Goal: Navigation & Orientation: Understand site structure

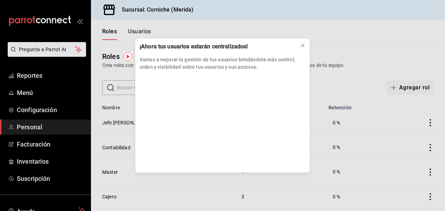
click at [393, 44] on div "¡Ahora tus usuarios estarán centralizados! Vamos a mejorar la gestión de tus us…" at bounding box center [222, 105] width 445 height 211
click at [307, 48] on button at bounding box center [302, 45] width 11 height 11
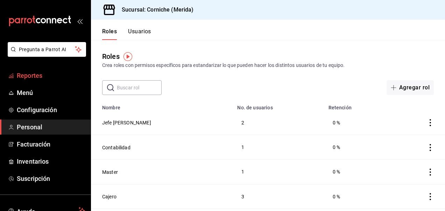
click at [27, 78] on span "Reportes" at bounding box center [51, 75] width 68 height 9
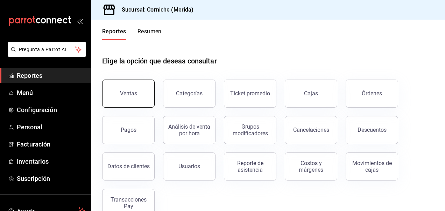
click at [134, 95] on div "Ventas" at bounding box center [128, 93] width 17 height 7
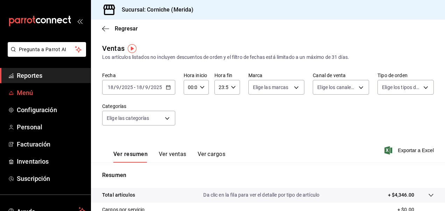
click at [36, 91] on span "Menú" at bounding box center [51, 92] width 68 height 9
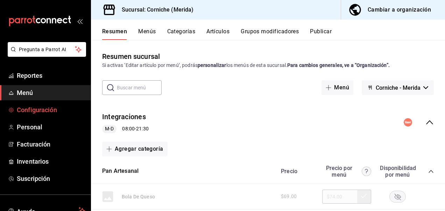
click at [28, 111] on span "Configuración" at bounding box center [51, 109] width 68 height 9
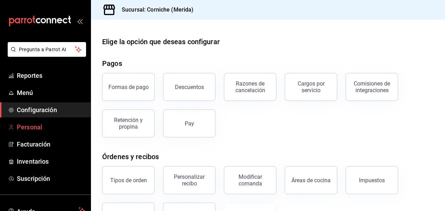
click at [48, 125] on span "Personal" at bounding box center [51, 126] width 68 height 9
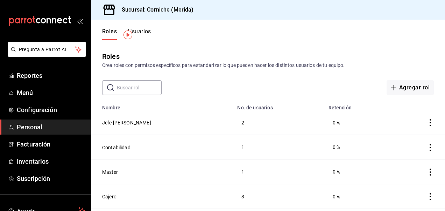
scroll to position [21, 0]
